Goal: Task Accomplishment & Management: Complete application form

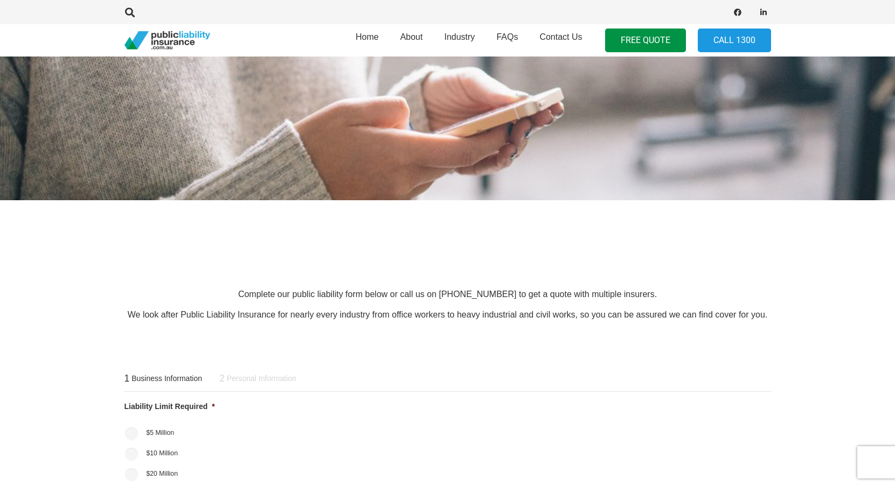
scroll to position [147, 0]
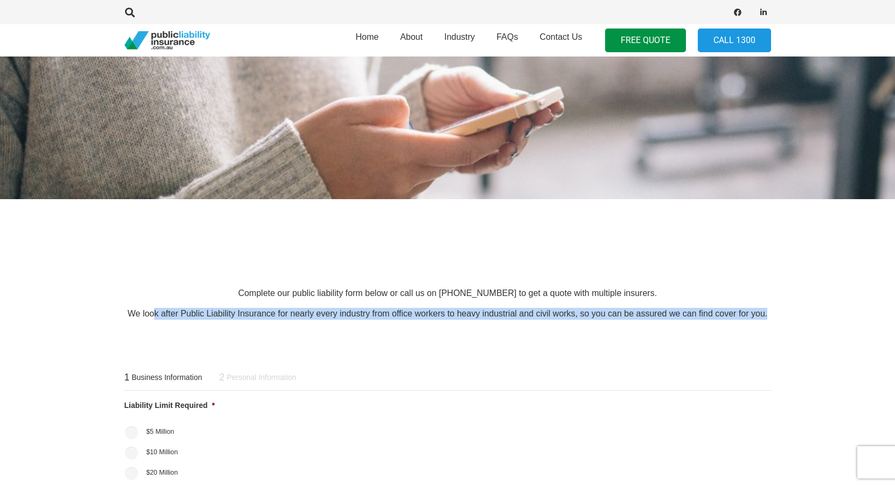
drag, startPoint x: 792, startPoint y: 316, endPoint x: 156, endPoint y: 311, distance: 635.7
click at [156, 311] on section "Complete our public liability form below or call us on [PHONE_NUMBER] to get a …" at bounding box center [447, 303] width 895 height 67
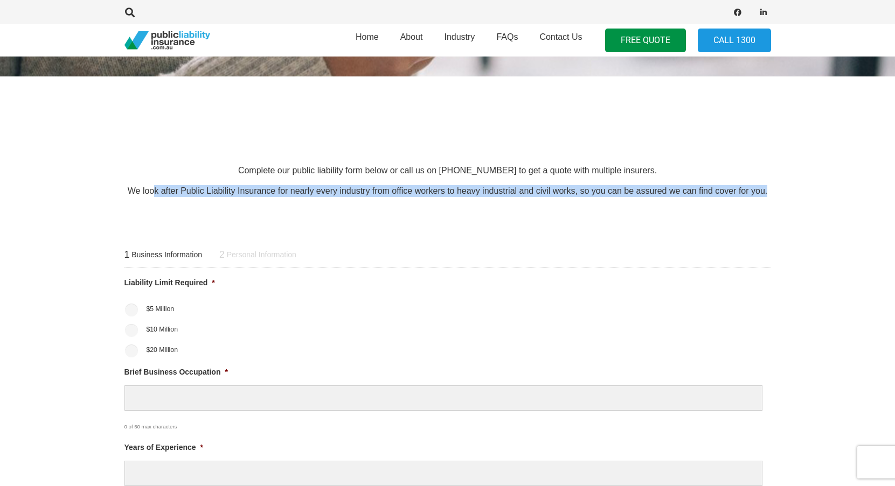
scroll to position [275, 0]
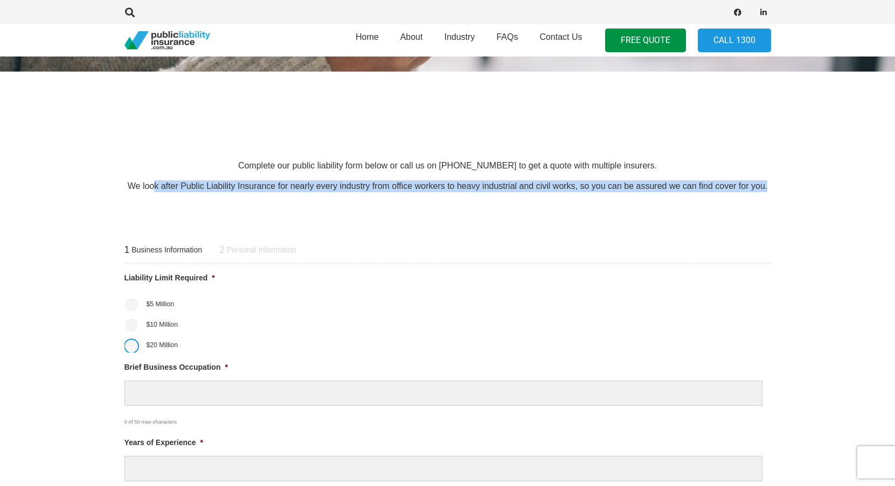
click at [133, 350] on input "$20 Million" at bounding box center [131, 346] width 13 height 13
radio input "true"
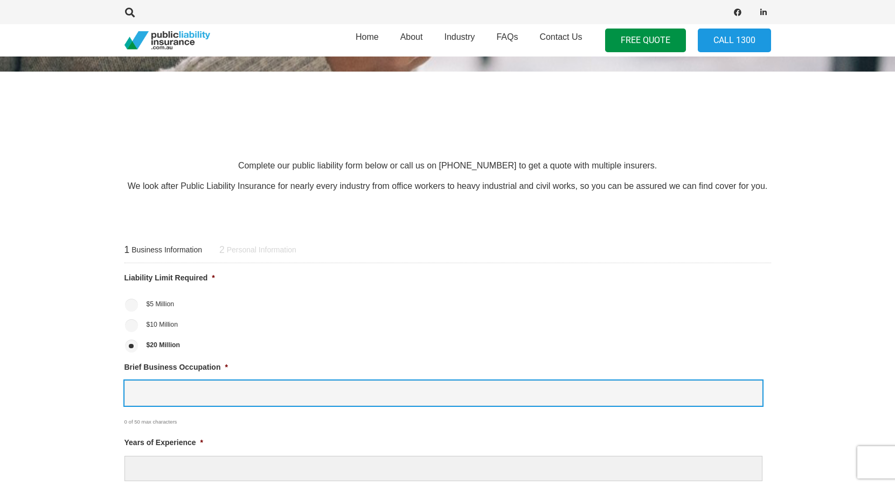
click at [180, 393] on input "Brief Business Occupation *" at bounding box center [443, 393] width 638 height 25
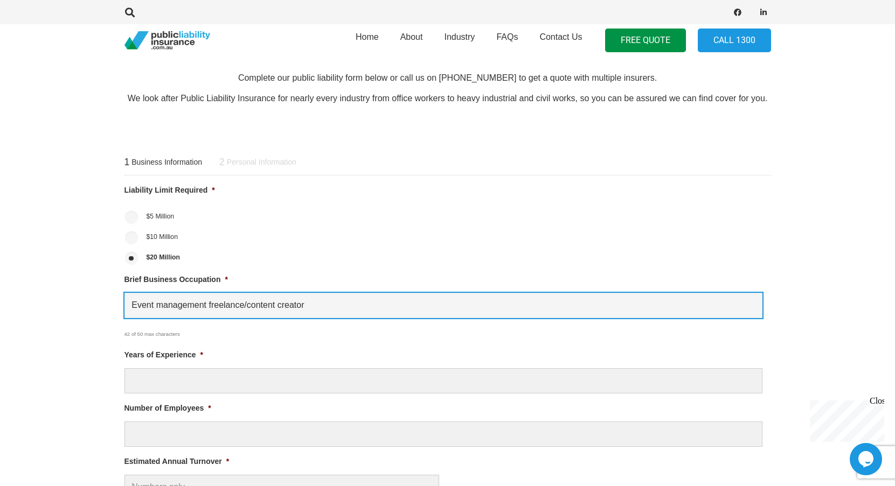
scroll to position [386, 0]
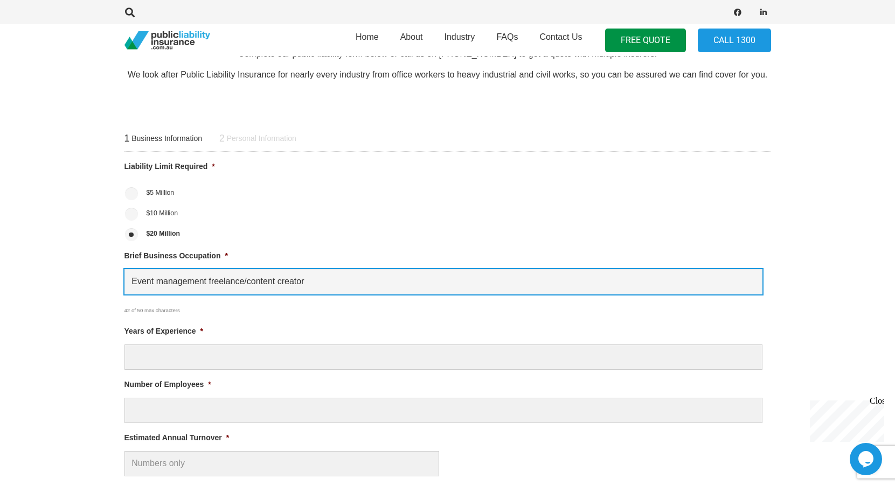
type input "Event management freelance/content creator"
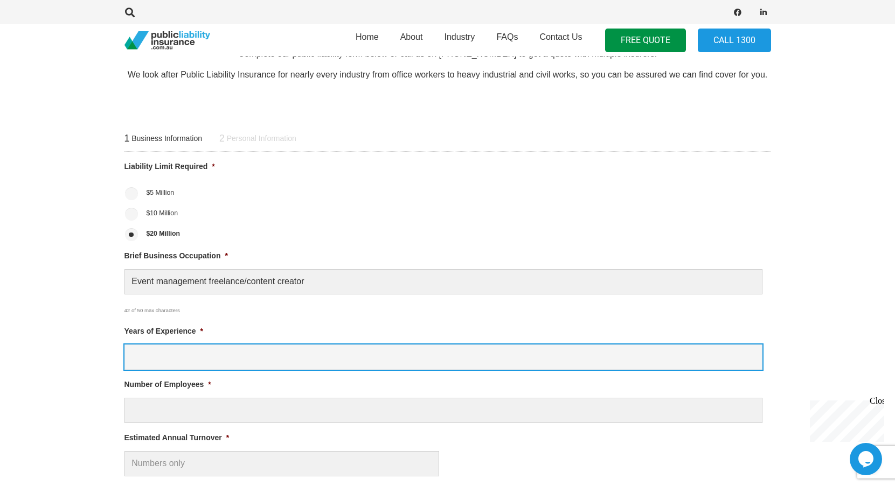
click at [395, 354] on input "Years of Experience *" at bounding box center [443, 357] width 638 height 25
type input "10"
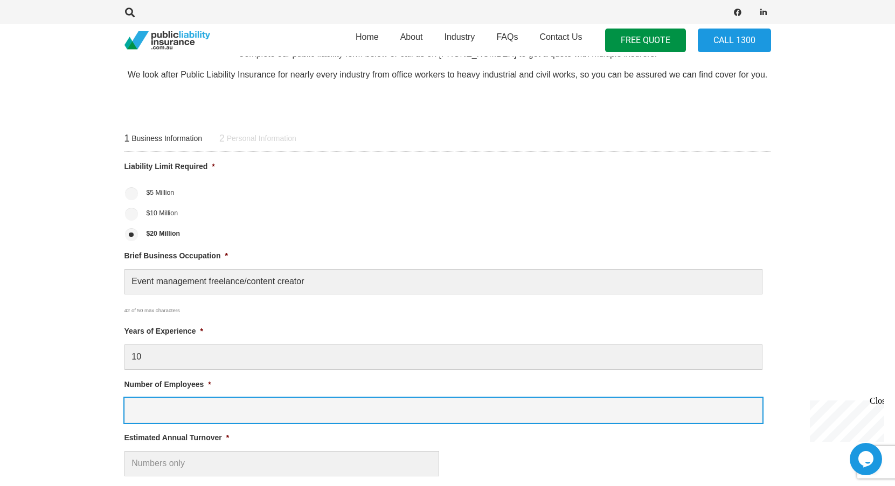
click at [307, 406] on input "Number of Employees *" at bounding box center [443, 410] width 638 height 25
type input "1"
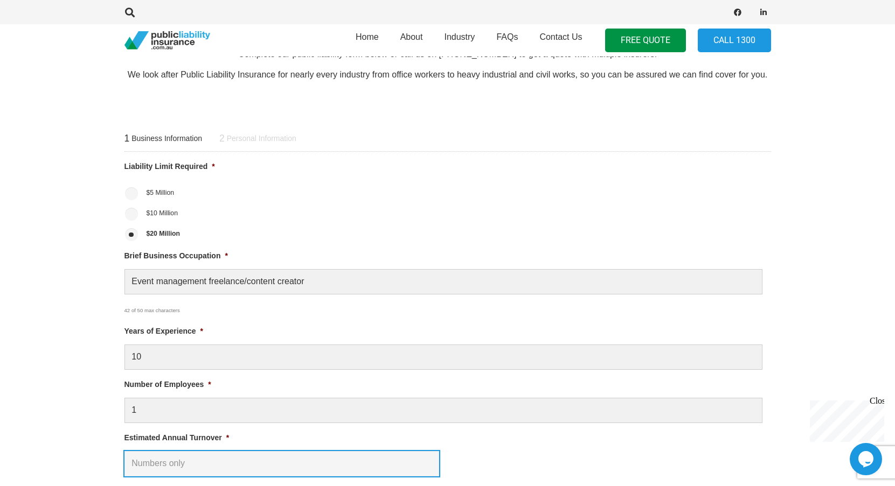
click at [204, 471] on input "Estimated Annual Turnover *" at bounding box center [281, 463] width 315 height 25
type input "3"
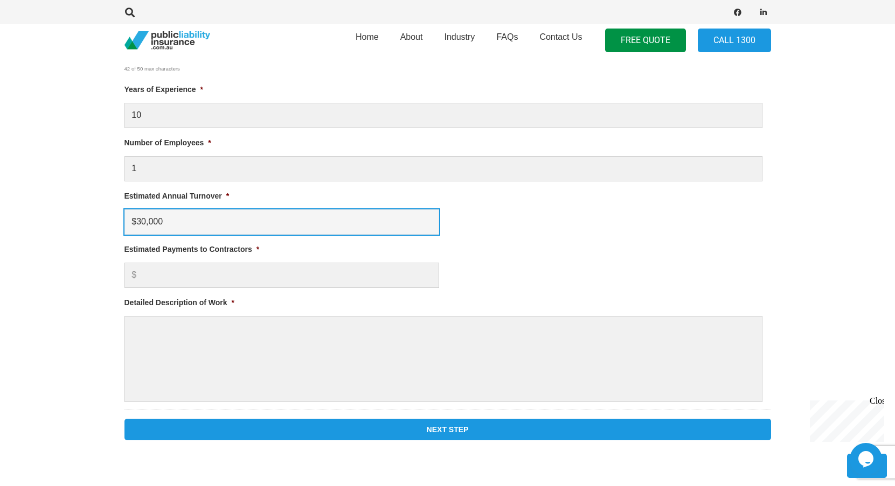
scroll to position [645, 0]
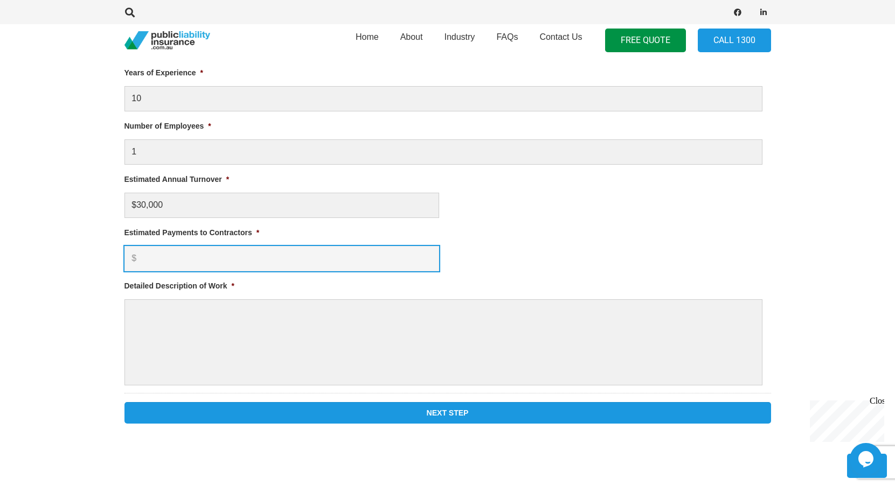
type input "$ 30,000.00"
click at [197, 268] on input "Estimated Payments to Contractors *" at bounding box center [281, 258] width 315 height 25
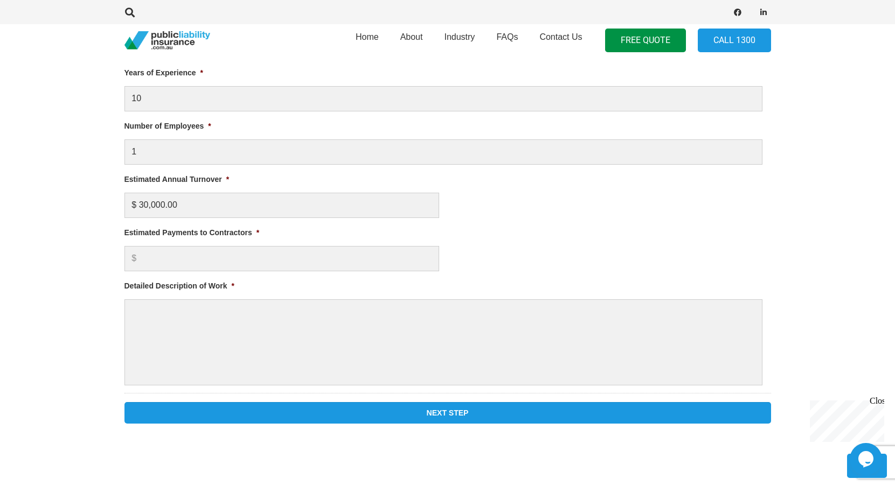
drag, startPoint x: 268, startPoint y: 225, endPoint x: 83, endPoint y: 229, distance: 184.3
click at [83, 229] on section "1 Business Information 2 Personal Information Liability Limit Required * $5 Mil…" at bounding box center [447, 145] width 895 height 610
